Goal: Navigation & Orientation: Find specific page/section

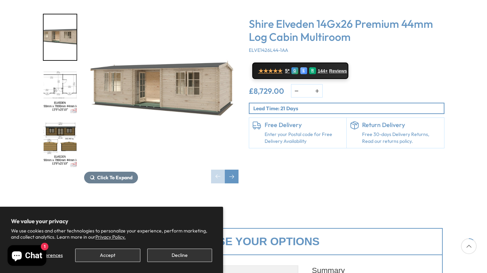
scroll to position [124, 0]
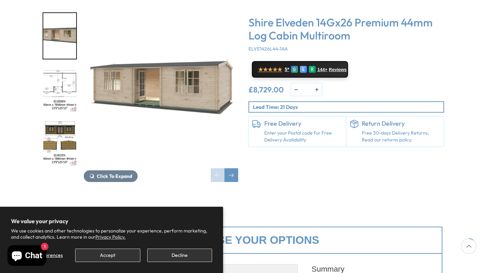
click at [57, 123] on img "3 / 10" at bounding box center [59, 144] width 33 height 46
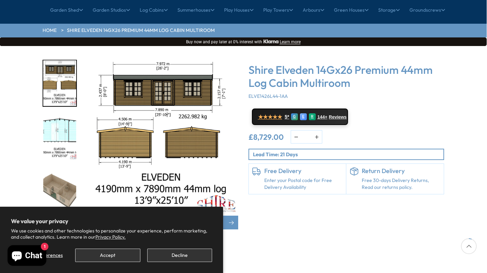
scroll to position [75, 0]
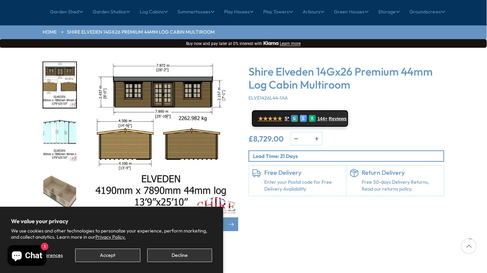
click at [63, 116] on img "4 / 10" at bounding box center [59, 139] width 33 height 46
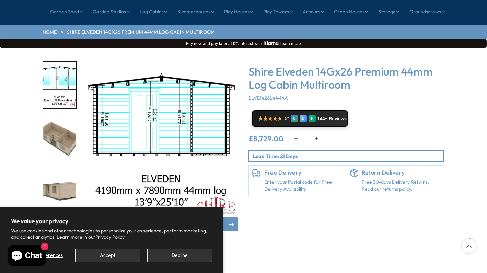
click at [64, 116] on img "5 / 10" at bounding box center [59, 139] width 33 height 46
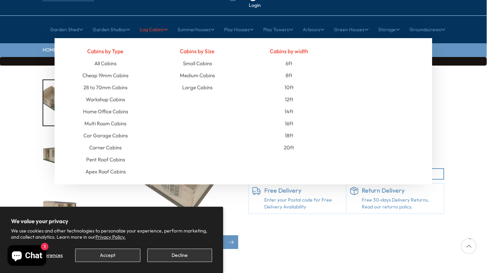
scroll to position [57, 1]
click at [117, 154] on link "Pent Roof Cabins" at bounding box center [105, 160] width 39 height 12
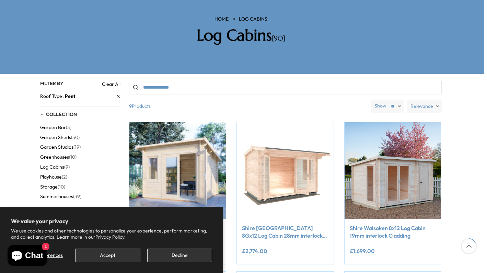
scroll to position [112, 3]
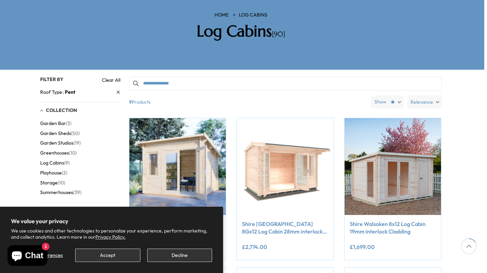
click at [58, 140] on span "Garden Studios" at bounding box center [56, 143] width 33 height 6
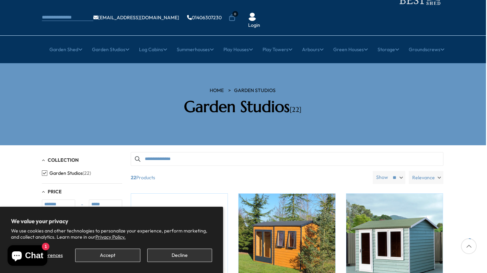
scroll to position [37, 1]
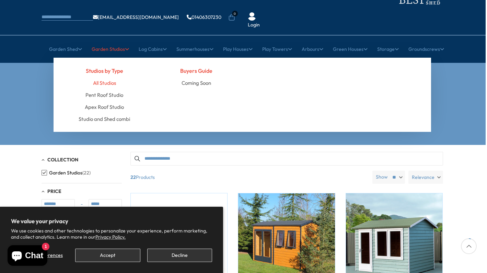
click at [112, 77] on link "All Studios" at bounding box center [104, 83] width 23 height 12
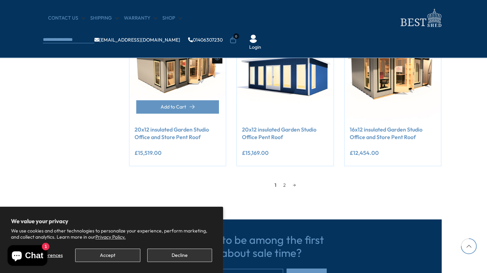
scroll to position [595, 3]
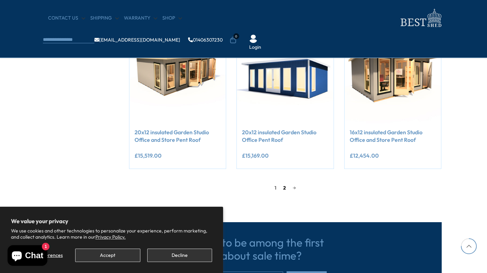
click at [283, 186] on link "2" at bounding box center [285, 188] width 10 height 10
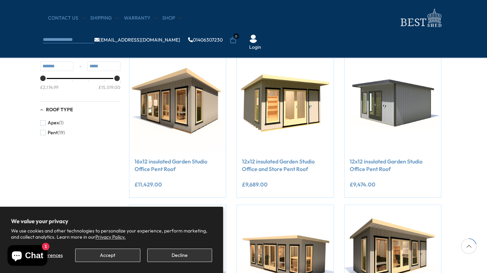
scroll to position [53, 3]
